Goal: Find contact information: Find contact information

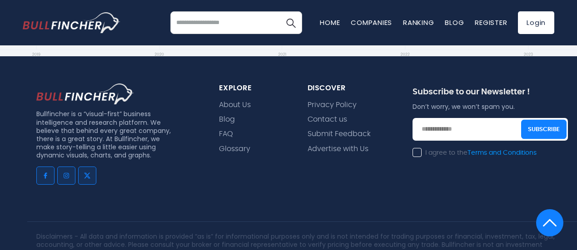
scroll to position [698, 0]
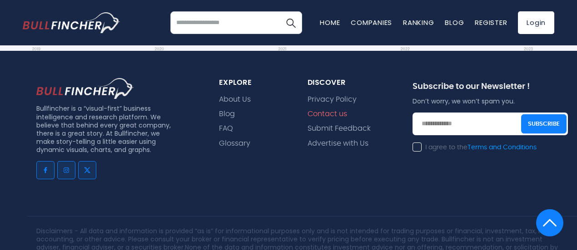
click at [320, 115] on link "Contact us" at bounding box center [328, 114] width 40 height 9
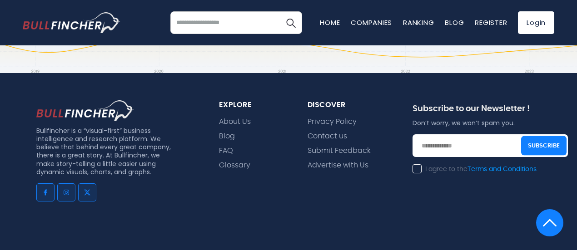
scroll to position [310, 0]
